Goal: Find contact information: Find contact information

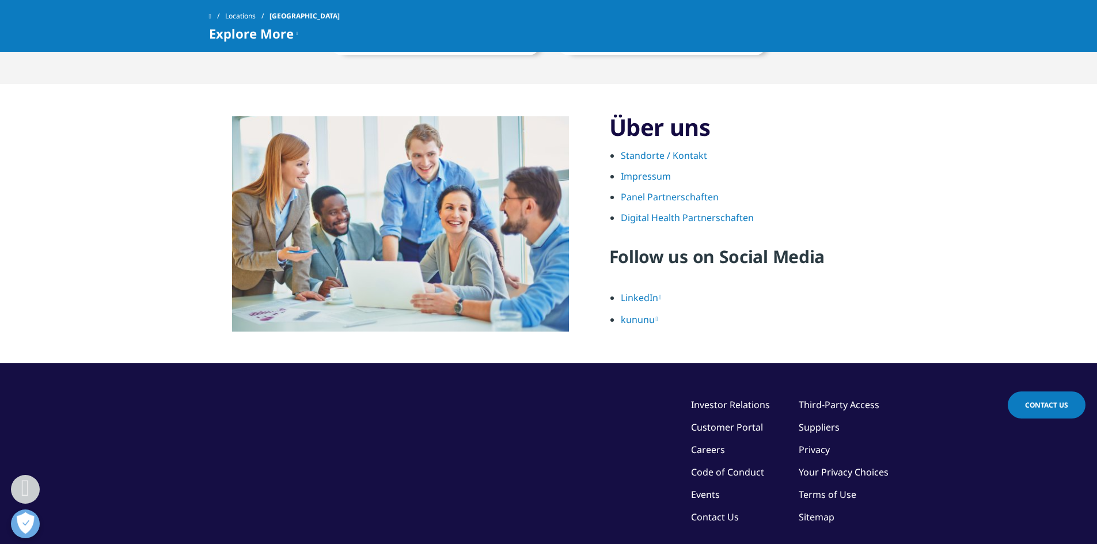
scroll to position [1215, 0]
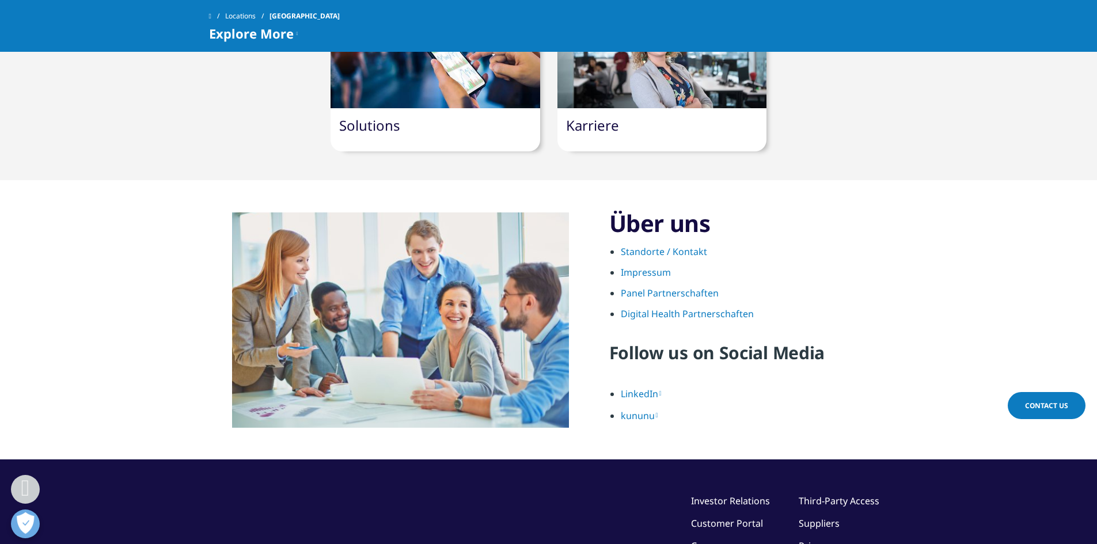
click at [657, 245] on link "Standorte / Kontakt" at bounding box center [664, 251] width 86 height 13
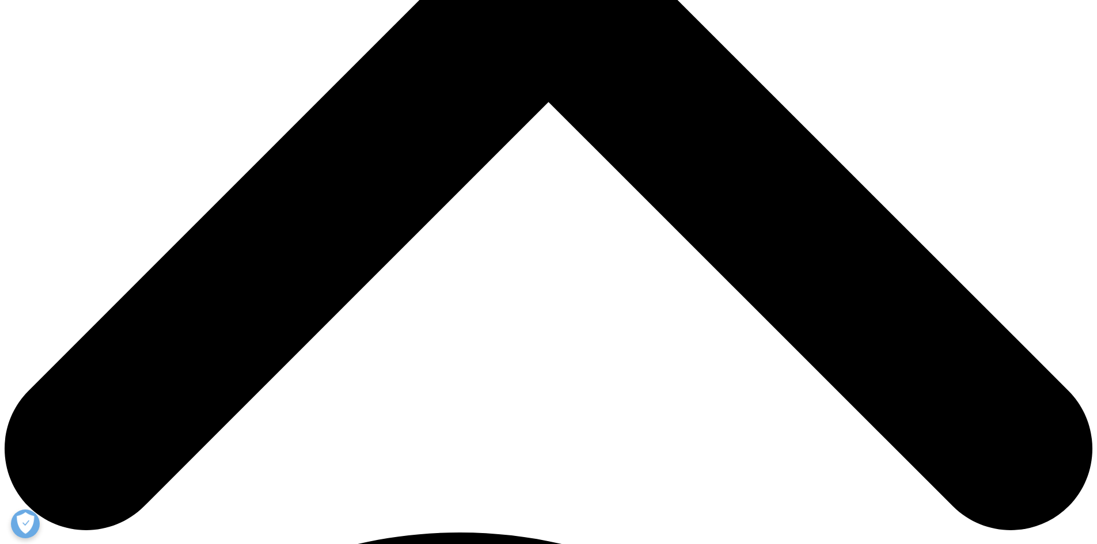
scroll to position [461, 0]
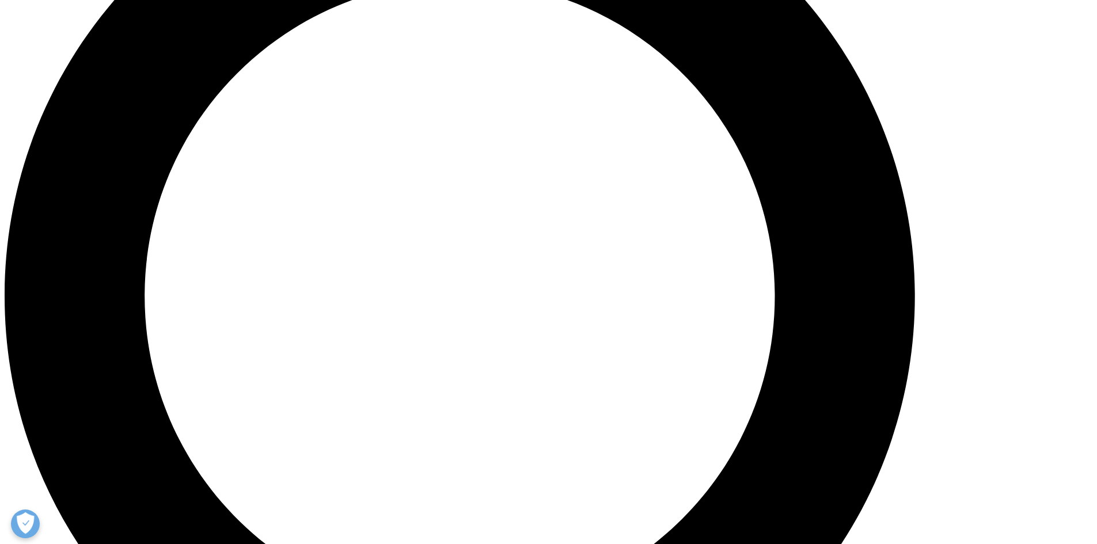
scroll to position [977, 0]
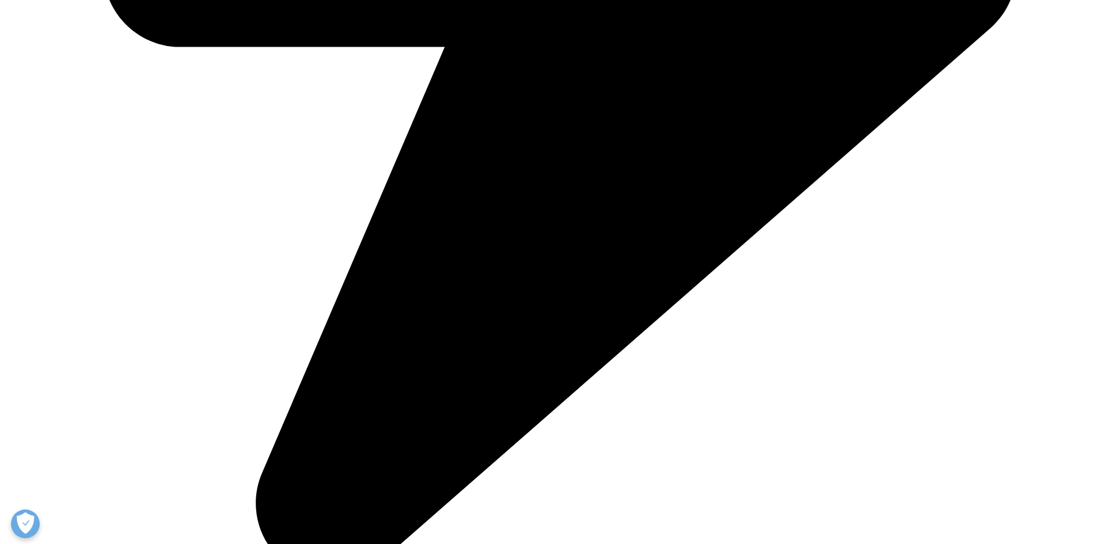
scroll to position [2187, 0]
